Goal: Use online tool/utility: Utilize a website feature to perform a specific function

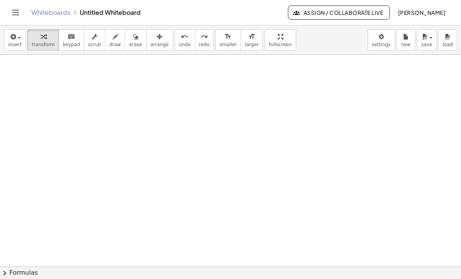
click at [20, 34] on div "button" at bounding box center [14, 36] width 13 height 9
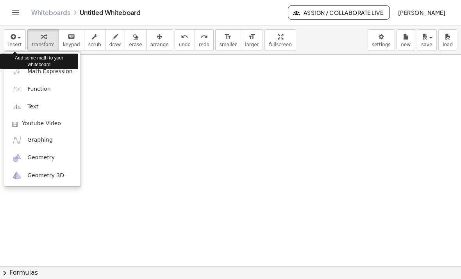
click at [55, 68] on div "Add some math to your whiteboard" at bounding box center [39, 62] width 78 height 16
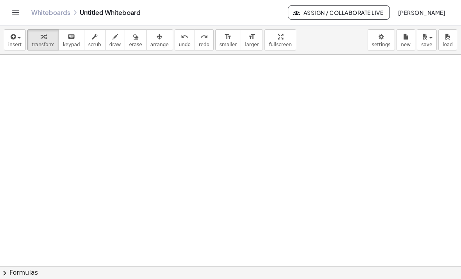
click at [13, 43] on span "insert" at bounding box center [14, 44] width 13 height 5
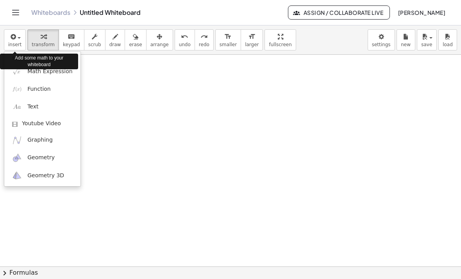
click at [55, 78] on link "Math Expression" at bounding box center [42, 72] width 76 height 18
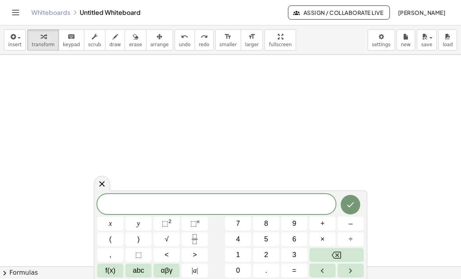
click at [188, 205] on span at bounding box center [216, 204] width 238 height 12
click at [272, 236] on button "5" at bounding box center [266, 239] width 26 height 14
click at [240, 272] on span "0" at bounding box center [238, 270] width 4 height 11
click at [115, 220] on button "x" at bounding box center [110, 223] width 26 height 14
click at [350, 223] on span "–" at bounding box center [350, 223] width 4 height 11
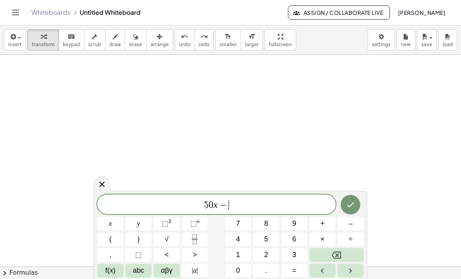
click at [238, 221] on span "7" at bounding box center [238, 223] width 4 height 11
click at [236, 272] on span "0" at bounding box center [238, 270] width 4 height 11
click at [145, 218] on button "y" at bounding box center [138, 223] width 26 height 14
click at [297, 266] on button "=" at bounding box center [294, 270] width 26 height 14
click at [266, 220] on span "8" at bounding box center [266, 223] width 4 height 11
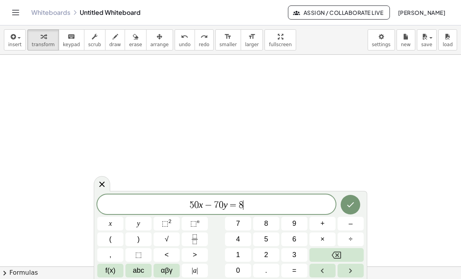
click at [239, 268] on span "0" at bounding box center [238, 270] width 4 height 11
click at [351, 203] on icon "Done" at bounding box center [350, 204] width 9 height 9
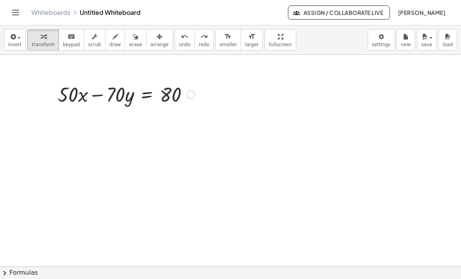
click at [19, 38] on span "button" at bounding box center [19, 38] width 3 height 2
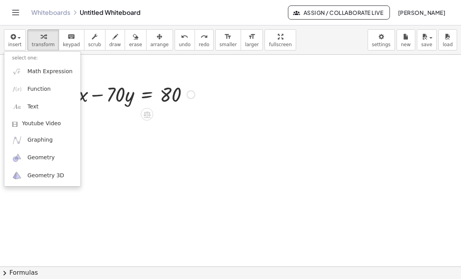
click at [54, 69] on span "Math Expression" at bounding box center [49, 72] width 45 height 8
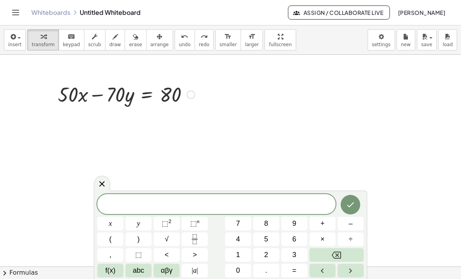
click at [110, 220] on span "x" at bounding box center [110, 223] width 3 height 11
click at [354, 221] on button "–" at bounding box center [351, 223] width 26 height 14
click at [238, 221] on span "7" at bounding box center [238, 223] width 4 height 11
click at [143, 217] on button "y" at bounding box center [138, 223] width 26 height 14
click at [302, 267] on button "=" at bounding box center [294, 270] width 26 height 14
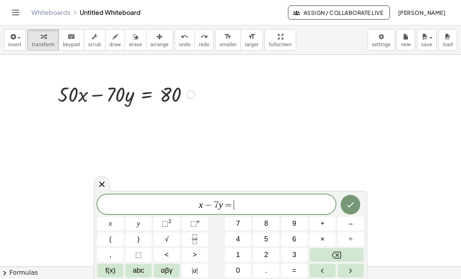
click at [296, 237] on span "6" at bounding box center [294, 239] width 4 height 11
click at [232, 273] on button "0" at bounding box center [238, 270] width 26 height 14
click at [191, 207] on span "x − 7 y = 6 0 ​" at bounding box center [216, 204] width 238 height 11
click at [268, 236] on button "5" at bounding box center [266, 239] width 26 height 14
click at [348, 207] on icon "Done" at bounding box center [350, 204] width 9 height 9
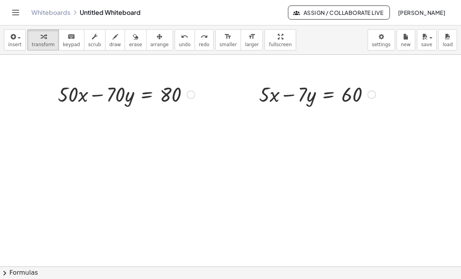
click at [20, 39] on div "button" at bounding box center [14, 36] width 13 height 9
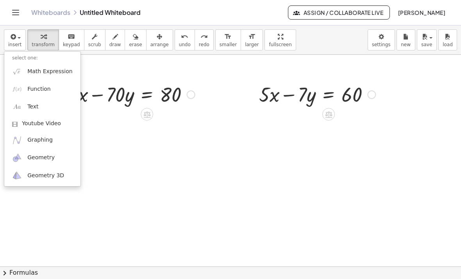
click at [41, 136] on span "Graphing" at bounding box center [39, 140] width 25 height 8
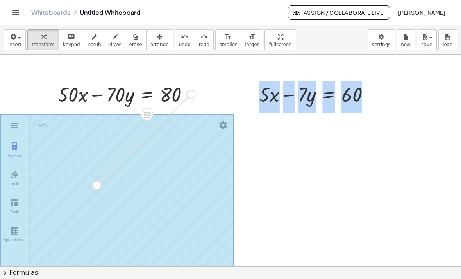
drag, startPoint x: 191, startPoint y: 96, endPoint x: 89, endPoint y: 196, distance: 142.8
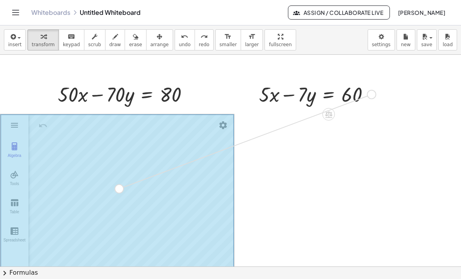
drag, startPoint x: 373, startPoint y: 95, endPoint x: 119, endPoint y: 190, distance: 271.4
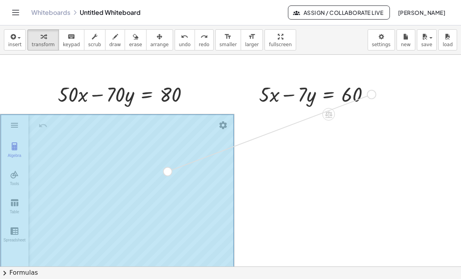
drag, startPoint x: 375, startPoint y: 95, endPoint x: 167, endPoint y: 174, distance: 221.9
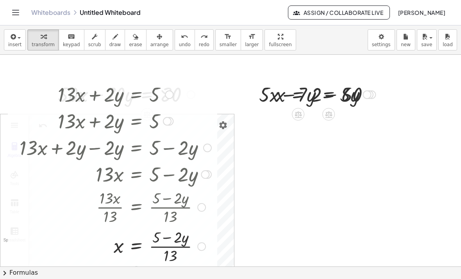
click at [192, 170] on div at bounding box center [116, 173] width 200 height 27
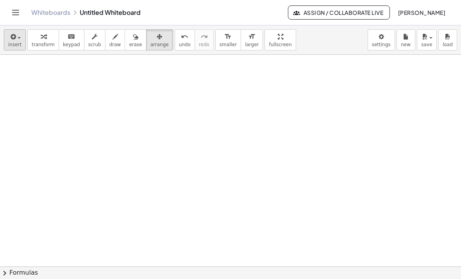
click at [17, 43] on span "insert" at bounding box center [14, 44] width 13 height 5
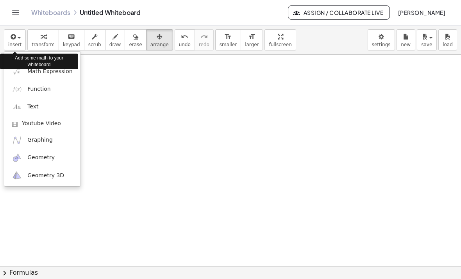
click at [50, 36] on div at bounding box center [230, 139] width 461 height 279
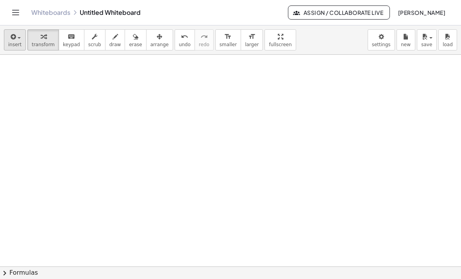
click at [16, 41] on icon "button" at bounding box center [12, 36] width 7 height 9
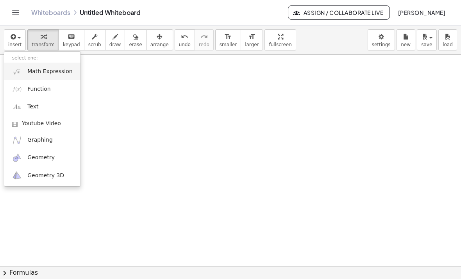
click at [55, 71] on span "Math Expression" at bounding box center [49, 72] width 45 height 8
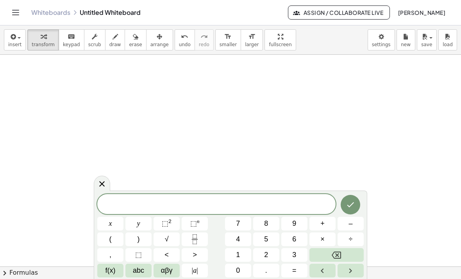
click at [264, 235] on button "5" at bounding box center [266, 239] width 26 height 14
click at [115, 224] on button "x" at bounding box center [110, 223] width 26 height 14
click at [351, 220] on span "–" at bounding box center [350, 223] width 4 height 11
click at [270, 249] on button "2" at bounding box center [266, 255] width 26 height 14
click at [141, 222] on button "y" at bounding box center [138, 223] width 26 height 14
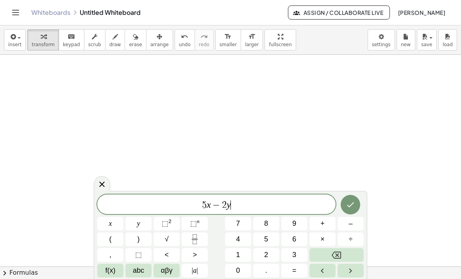
click at [302, 267] on button "=" at bounding box center [294, 270] width 26 height 14
click at [298, 223] on button "9" at bounding box center [294, 223] width 26 height 14
click at [350, 207] on icon "Done" at bounding box center [350, 204] width 7 height 5
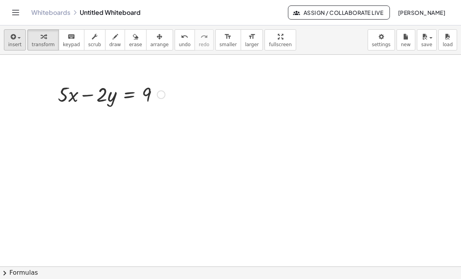
click at [17, 41] on button "insert" at bounding box center [15, 39] width 22 height 21
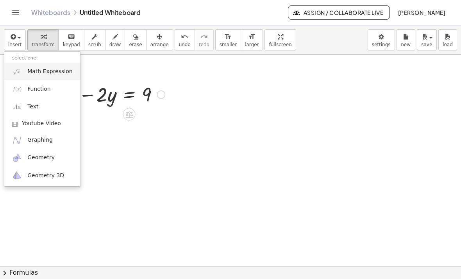
click at [57, 78] on link "Math Expression" at bounding box center [42, 72] width 76 height 18
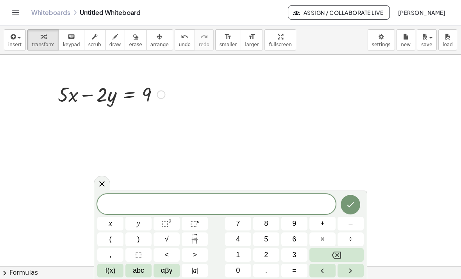
click at [236, 272] on span "0" at bounding box center [238, 270] width 4 height 11
click at [112, 225] on button "x" at bounding box center [110, 223] width 26 height 14
click at [352, 254] on button "Backspace" at bounding box center [336, 255] width 54 height 14
click at [243, 264] on button "0" at bounding box center [238, 270] width 26 height 14
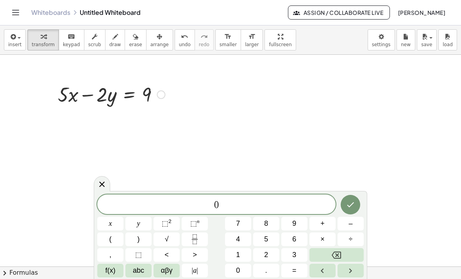
click at [112, 219] on span "x" at bounding box center [110, 223] width 3 height 11
click at [344, 254] on button "Backspace" at bounding box center [336, 255] width 54 height 14
click at [273, 254] on button "2" at bounding box center [266, 255] width 26 height 14
click at [243, 266] on button "0" at bounding box center [238, 270] width 26 height 14
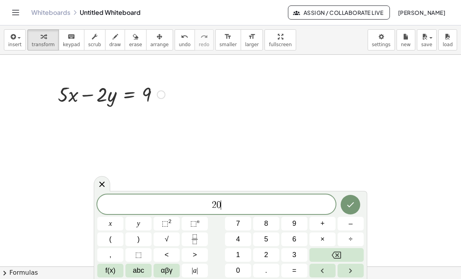
click at [109, 221] on span "x" at bounding box center [110, 223] width 3 height 11
click at [350, 223] on span "–" at bounding box center [350, 223] width 4 height 11
click at [267, 223] on span "8" at bounding box center [266, 223] width 4 height 11
click at [142, 225] on button "y" at bounding box center [138, 223] width 26 height 14
click at [301, 267] on button "=" at bounding box center [294, 270] width 26 height 14
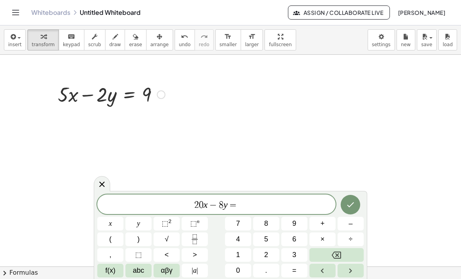
click at [295, 251] on span "3" at bounding box center [294, 254] width 4 height 11
click at [296, 234] on span "6" at bounding box center [294, 239] width 4 height 11
click at [349, 251] on button "Backspace" at bounding box center [336, 255] width 54 height 14
click at [348, 250] on button "Backspace" at bounding box center [336, 255] width 54 height 14
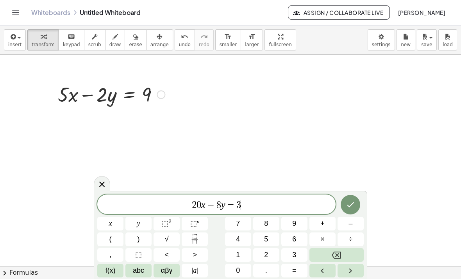
click at [295, 237] on span "6" at bounding box center [294, 239] width 4 height 11
click at [350, 204] on icon "Done" at bounding box center [350, 204] width 9 height 9
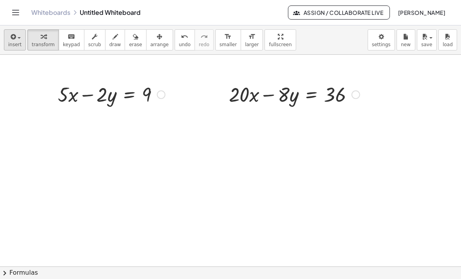
click at [16, 39] on icon "button" at bounding box center [12, 36] width 7 height 9
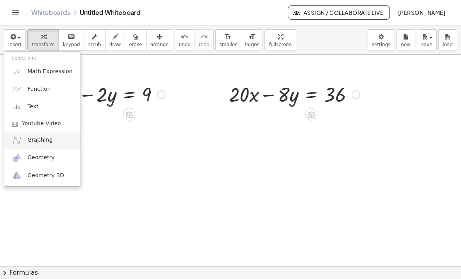
click at [48, 138] on span "Graphing" at bounding box center [39, 140] width 25 height 8
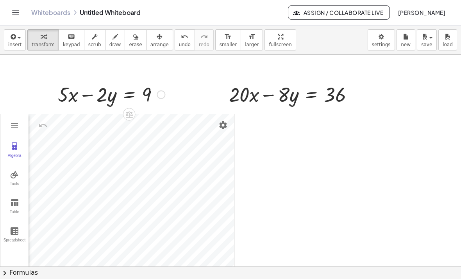
drag, startPoint x: 155, startPoint y: 94, endPoint x: 160, endPoint y: 94, distance: 5.5
click at [155, 94] on div at bounding box center [111, 93] width 115 height 27
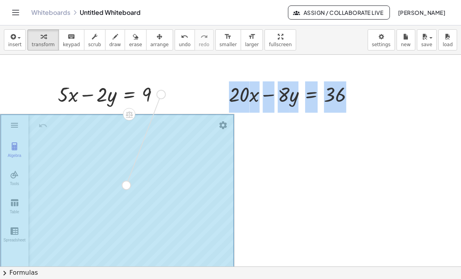
drag, startPoint x: 161, startPoint y: 108, endPoint x: 126, endPoint y: 186, distance: 85.0
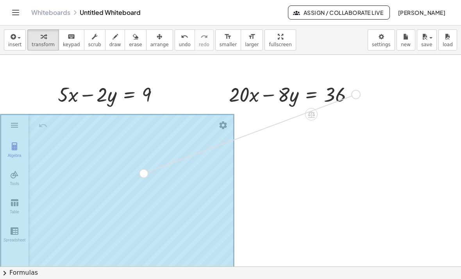
drag, startPoint x: 355, startPoint y: 95, endPoint x: 141, endPoint y: 175, distance: 228.9
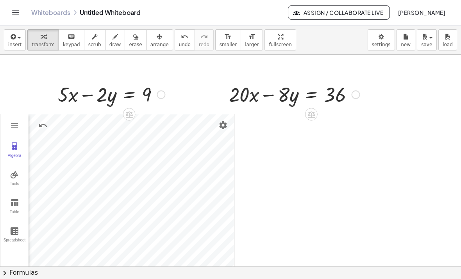
click at [354, 95] on div at bounding box center [356, 94] width 9 height 9
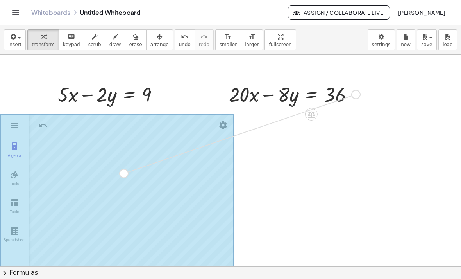
drag, startPoint x: 357, startPoint y: 96, endPoint x: 124, endPoint y: 176, distance: 246.3
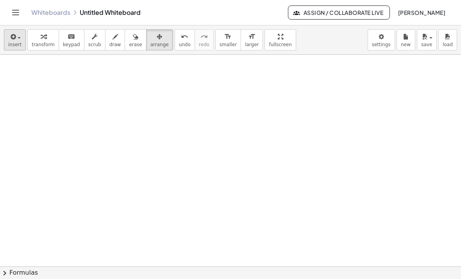
click at [18, 36] on div "button" at bounding box center [14, 36] width 13 height 9
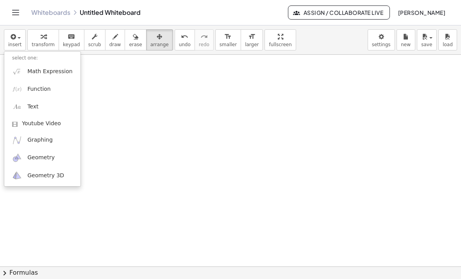
click at [46, 39] on div at bounding box center [230, 139] width 461 height 279
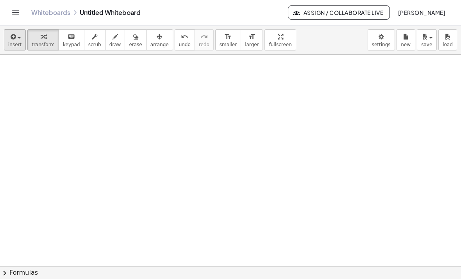
click at [17, 39] on span "button" at bounding box center [17, 37] width 2 height 5
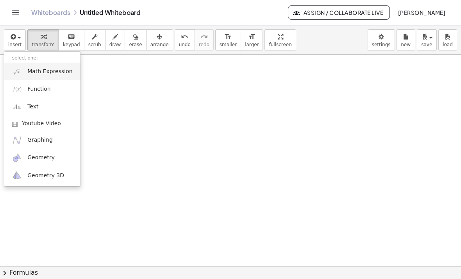
click at [47, 73] on span "Math Expression" at bounding box center [49, 72] width 45 height 8
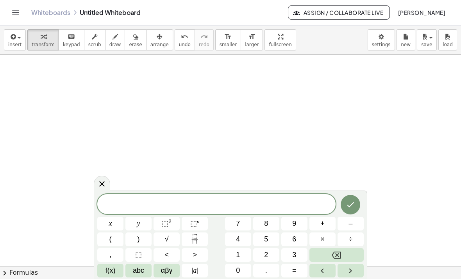
click at [164, 212] on div at bounding box center [216, 204] width 238 height 20
click at [267, 258] on span "2" at bounding box center [266, 254] width 4 height 11
click at [114, 223] on button "x" at bounding box center [110, 223] width 26 height 14
click at [354, 221] on button "–" at bounding box center [351, 223] width 26 height 14
click at [264, 239] on span "5" at bounding box center [266, 239] width 4 height 11
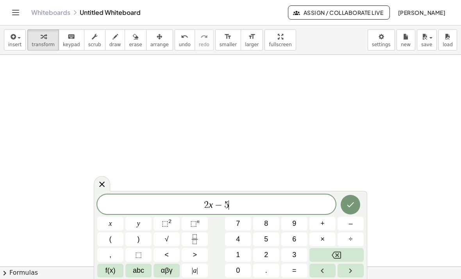
click at [138, 227] on span "y" at bounding box center [138, 223] width 3 height 11
click at [301, 266] on button "=" at bounding box center [294, 270] width 26 height 14
click at [241, 255] on button "1" at bounding box center [238, 255] width 26 height 14
click at [352, 198] on button "Done" at bounding box center [351, 205] width 20 height 20
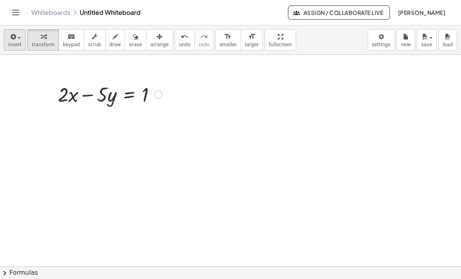
click at [15, 39] on icon "button" at bounding box center [12, 36] width 7 height 9
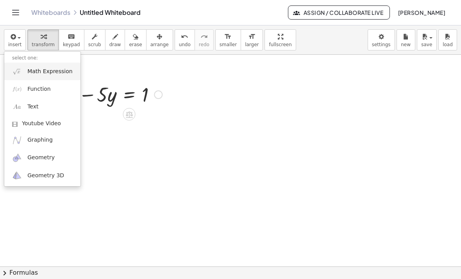
click at [55, 72] on span "Math Expression" at bounding box center [49, 72] width 45 height 8
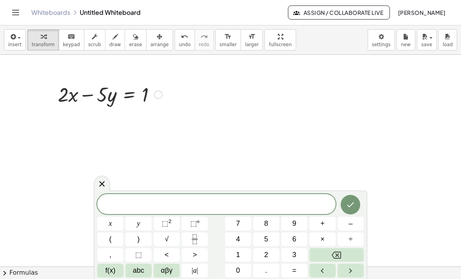
click at [238, 255] on span "1" at bounding box center [238, 254] width 4 height 11
click at [235, 255] on button "1" at bounding box center [238, 255] width 26 height 14
click at [114, 225] on button "x" at bounding box center [110, 223] width 26 height 14
click at [354, 223] on button "–" at bounding box center [351, 223] width 26 height 14
click at [239, 224] on span "7" at bounding box center [238, 223] width 4 height 11
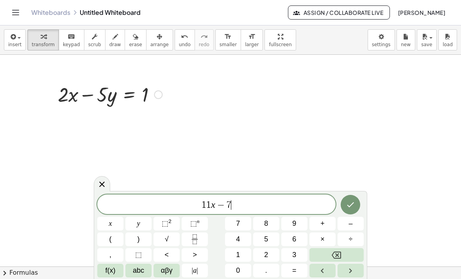
click at [239, 224] on span "7" at bounding box center [238, 223] width 4 height 11
click at [140, 225] on button "y" at bounding box center [138, 223] width 26 height 14
click at [297, 271] on span "=" at bounding box center [294, 270] width 4 height 11
click at [262, 251] on button "2" at bounding box center [266, 255] width 26 height 14
click at [354, 200] on icon "Done" at bounding box center [350, 204] width 9 height 9
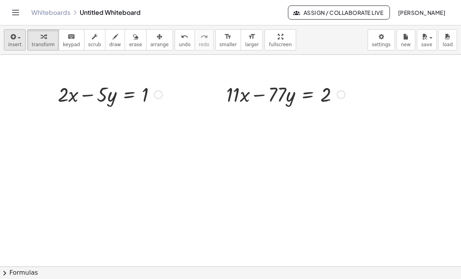
click at [17, 41] on button "insert" at bounding box center [15, 39] width 22 height 21
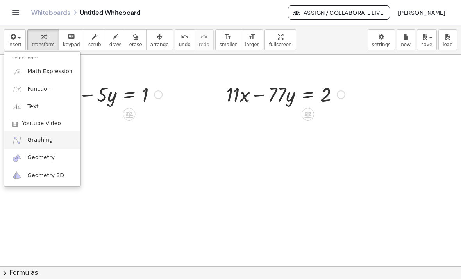
click at [39, 135] on link "Graphing" at bounding box center [42, 140] width 76 height 18
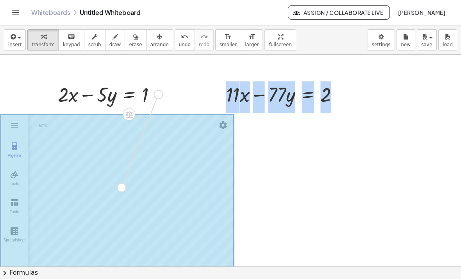
drag, startPoint x: 159, startPoint y: 96, endPoint x: 122, endPoint y: 189, distance: 99.8
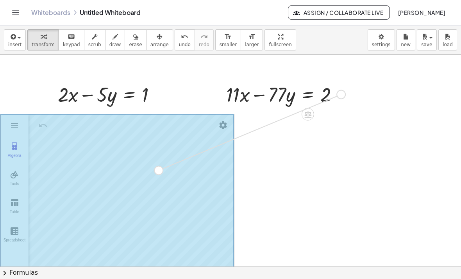
drag, startPoint x: 342, startPoint y: 95, endPoint x: 158, endPoint y: 172, distance: 199.2
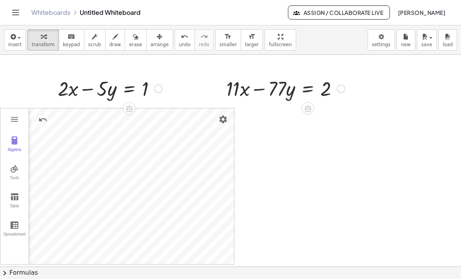
scroll to position [75, 0]
